Goal: Find specific page/section: Find specific page/section

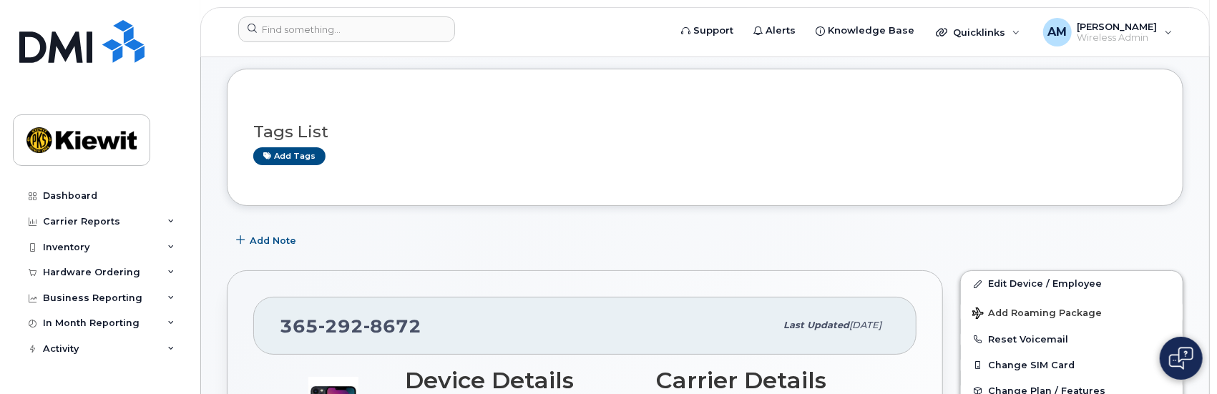
scroll to position [143, 0]
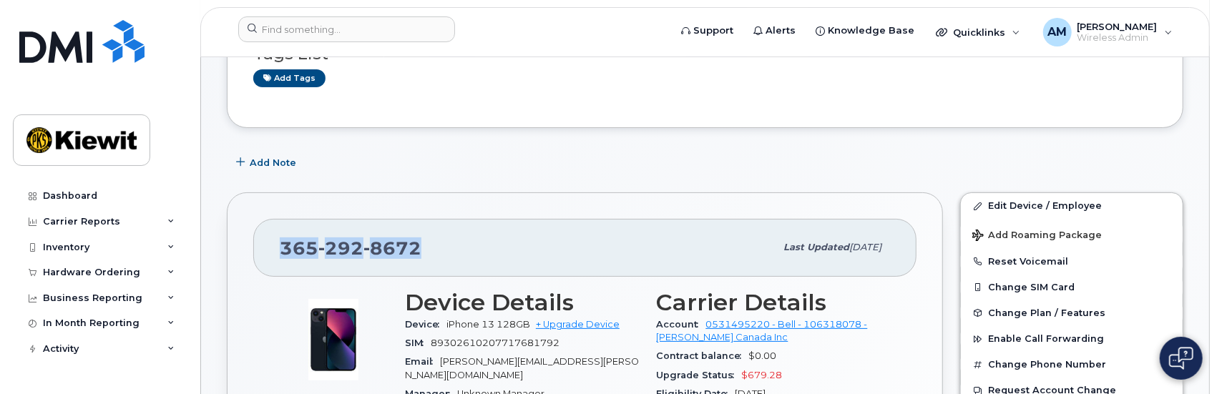
drag, startPoint x: 415, startPoint y: 248, endPoint x: 261, endPoint y: 245, distance: 153.8
click at [261, 245] on div "[PHONE_NUMBER] Last updated [DATE]" at bounding box center [584, 247] width 663 height 57
copy span "[PHONE_NUMBER]"
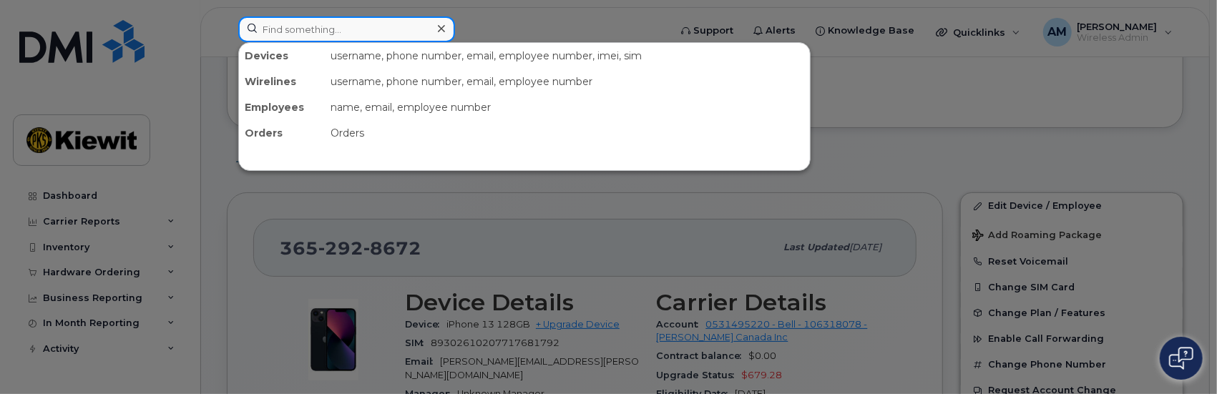
click at [403, 24] on input at bounding box center [346, 29] width 217 height 26
paste input "3652928672"
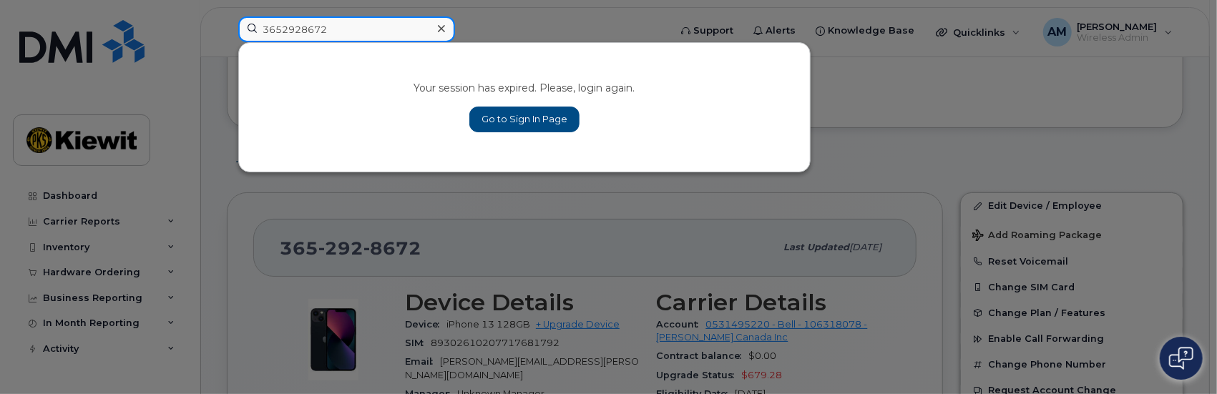
drag, startPoint x: 341, startPoint y: 31, endPoint x: 103, endPoint y: 24, distance: 238.3
click at [227, 24] on div "3652928672 Your session has expired. Please, login again. Go to Sign In Page" at bounding box center [449, 31] width 444 height 31
type input "3652928672"
click at [537, 110] on link "Go to Sign In Page" at bounding box center [524, 120] width 110 height 26
click at [534, 110] on link "Go to Sign In Page" at bounding box center [524, 120] width 110 height 26
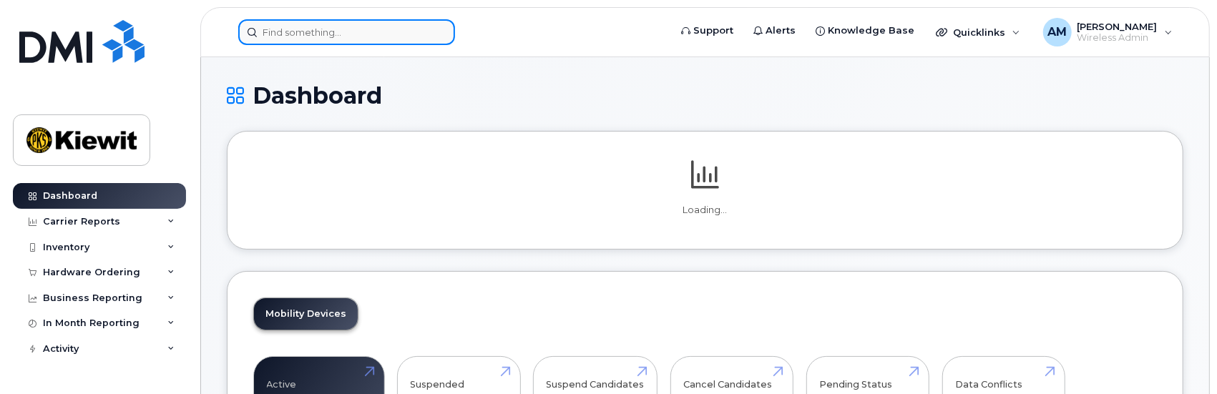
click at [348, 29] on input at bounding box center [346, 32] width 217 height 26
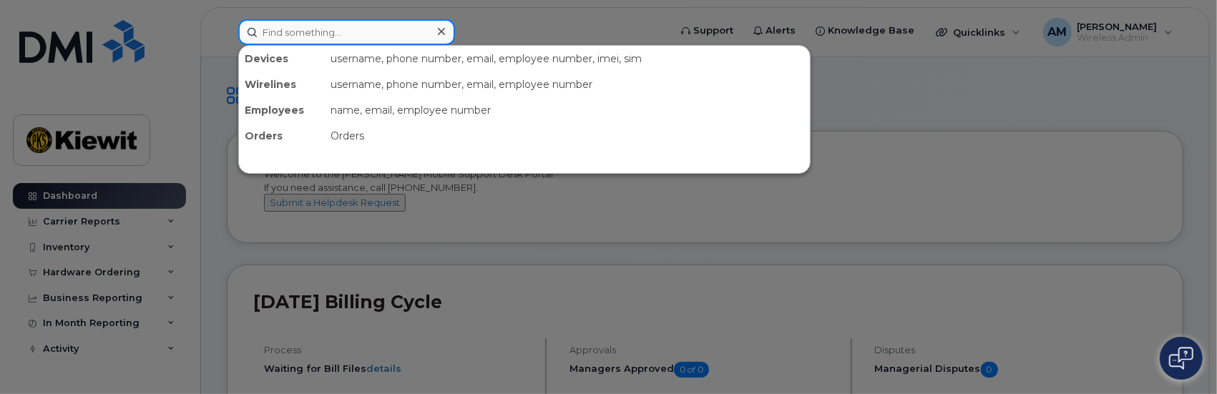
paste input "3652928672"
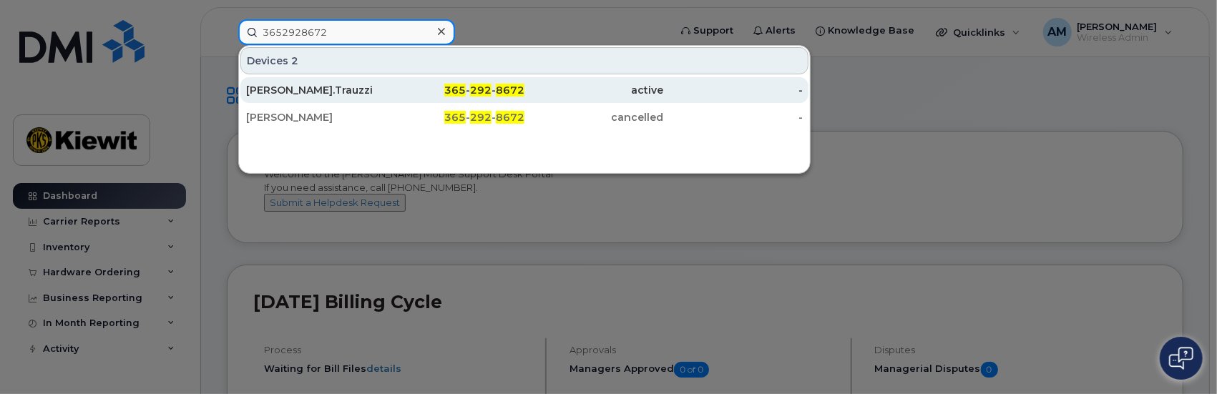
type input "3652928672"
click at [294, 89] on div "[PERSON_NAME].Trauzzi" at bounding box center [316, 90] width 140 height 14
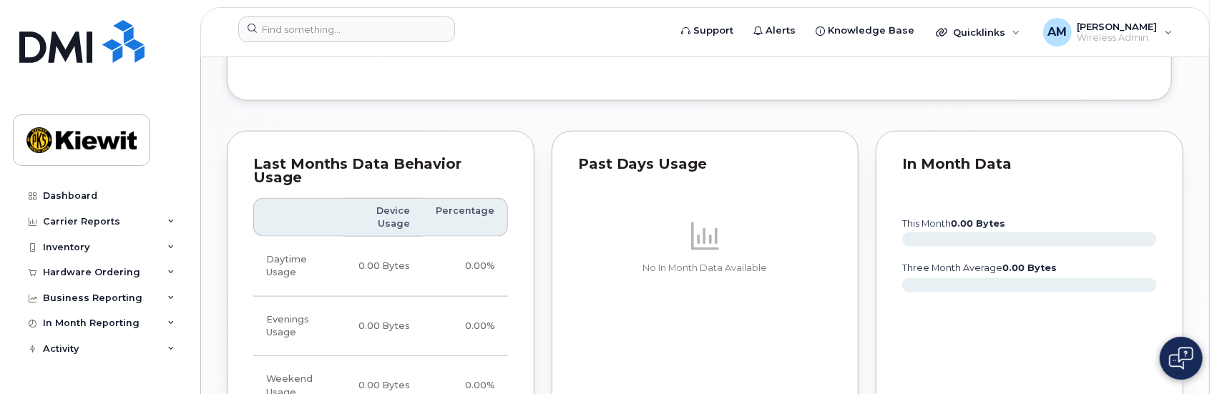
scroll to position [1145, 0]
